Goal: Find contact information: Find contact information

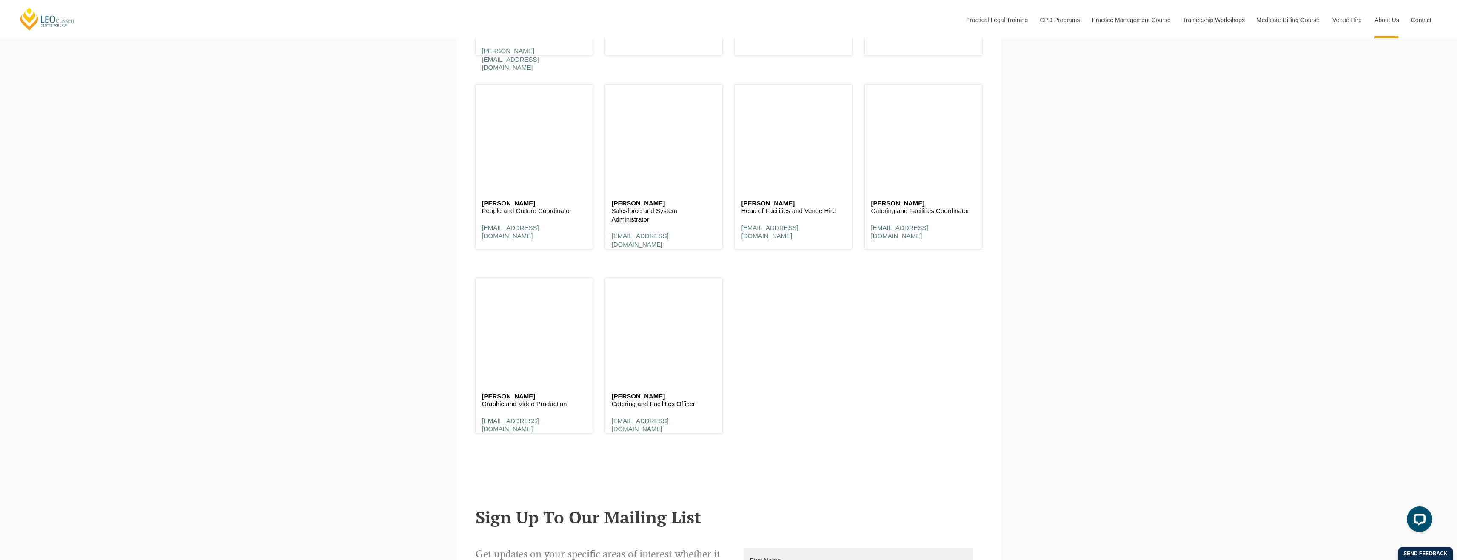
scroll to position [5291, 0]
